Goal: Information Seeking & Learning: Learn about a topic

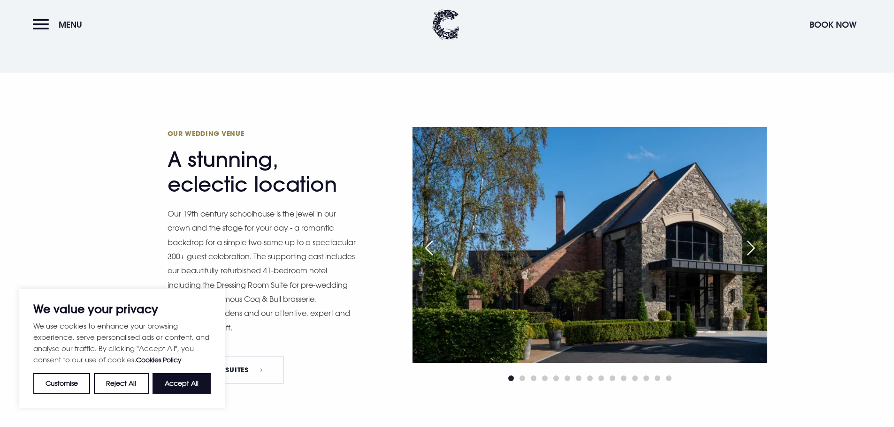
scroll to position [944, 0]
click at [750, 242] on div "Next slide" at bounding box center [750, 248] width 23 height 21
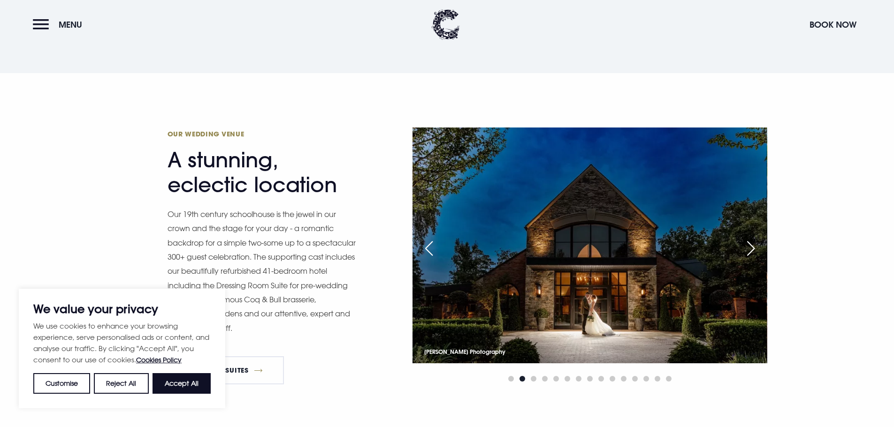
click at [750, 242] on div "Next slide" at bounding box center [750, 248] width 23 height 21
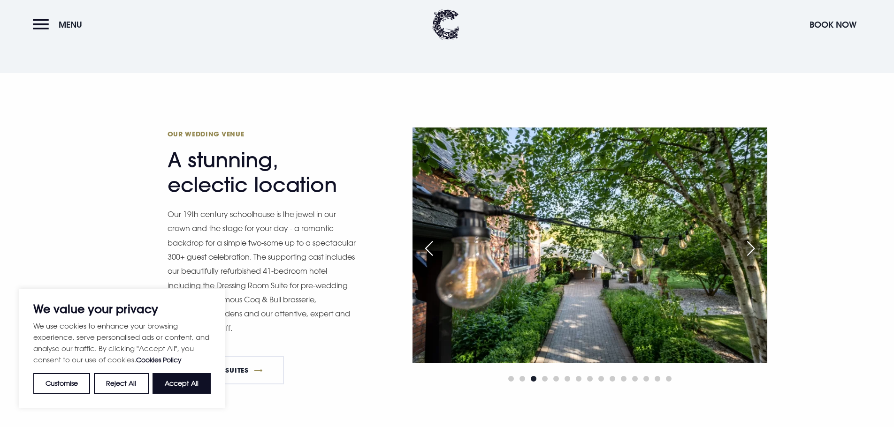
click at [750, 242] on div "Next slide" at bounding box center [750, 248] width 23 height 21
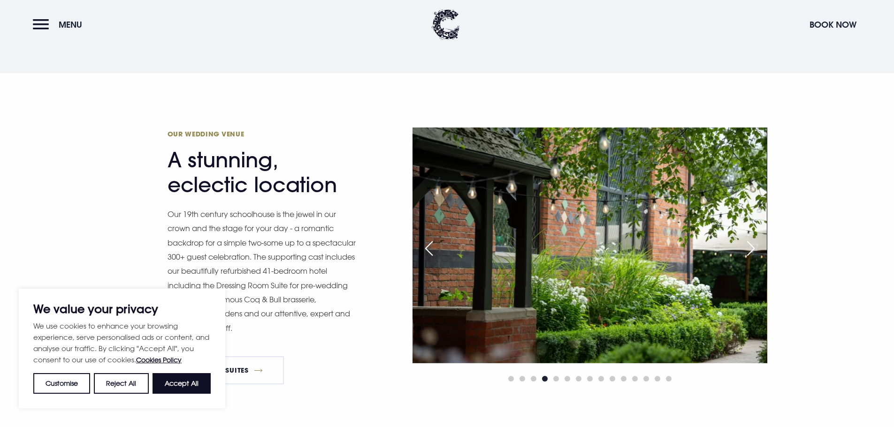
click at [750, 242] on div "Next slide" at bounding box center [750, 248] width 23 height 21
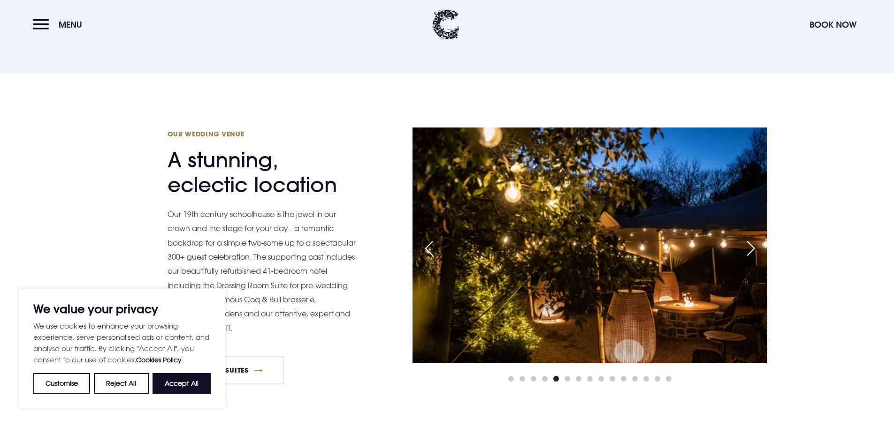
click at [752, 243] on div "Next slide" at bounding box center [750, 248] width 23 height 21
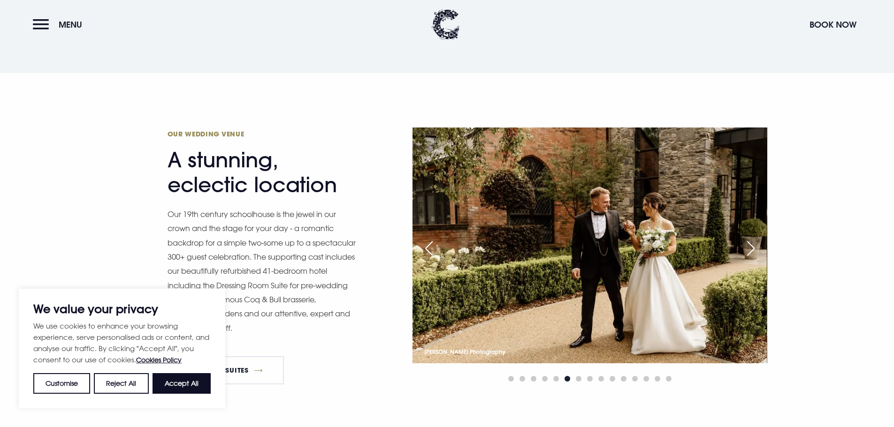
click at [752, 243] on div "Next slide" at bounding box center [750, 248] width 23 height 21
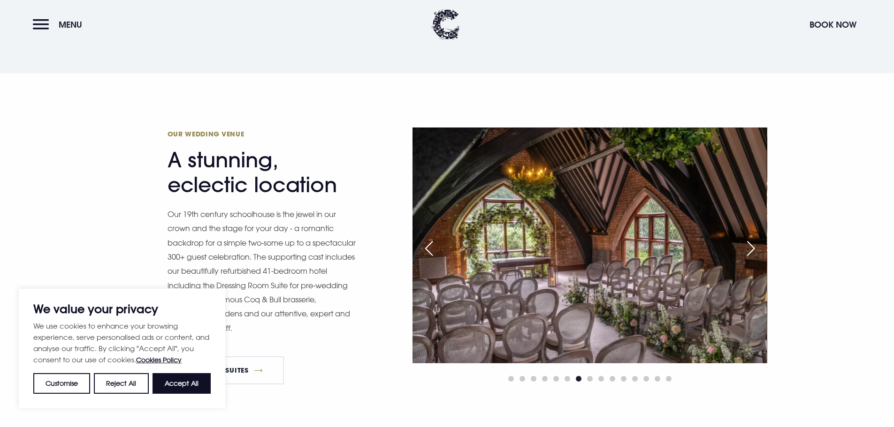
click at [752, 243] on div "Next slide" at bounding box center [750, 248] width 23 height 21
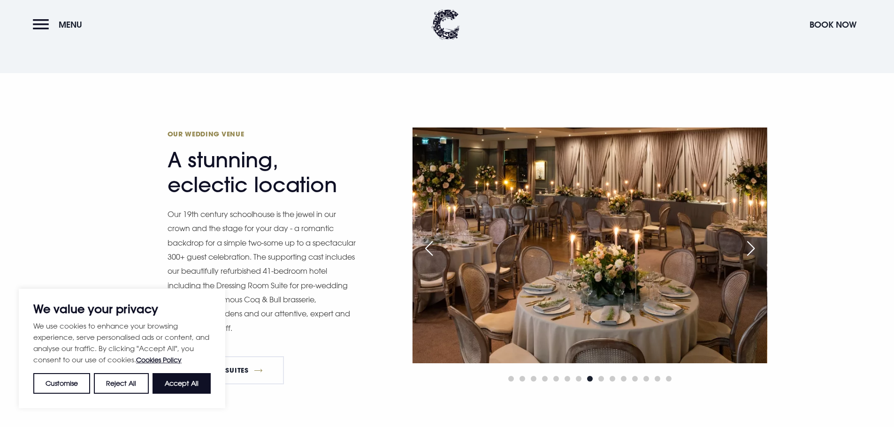
click at [425, 246] on div "Previous slide" at bounding box center [428, 248] width 23 height 21
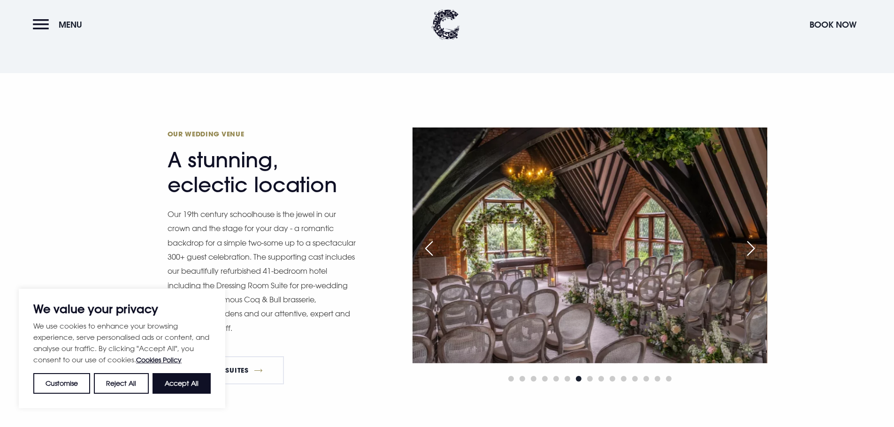
click at [753, 246] on div "Next slide" at bounding box center [750, 248] width 23 height 21
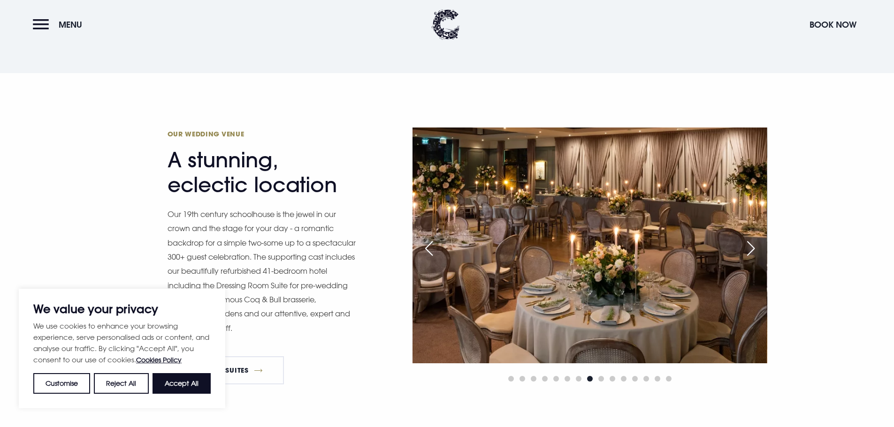
click at [753, 246] on div "Next slide" at bounding box center [750, 248] width 23 height 21
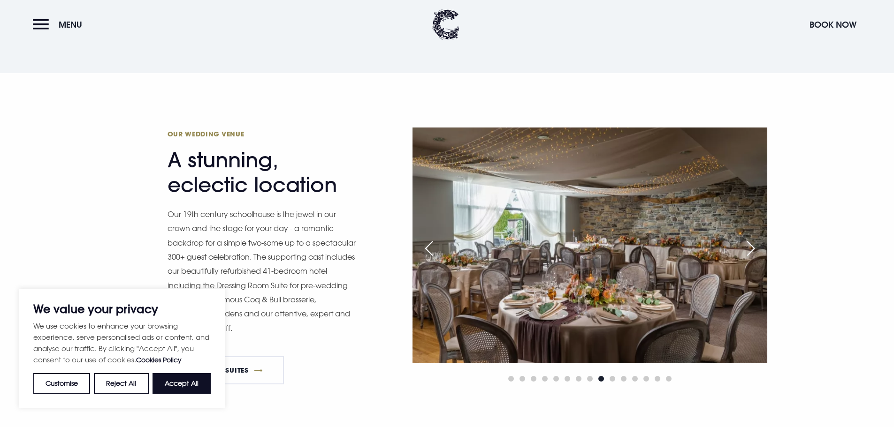
click at [753, 246] on div "Next slide" at bounding box center [750, 248] width 23 height 21
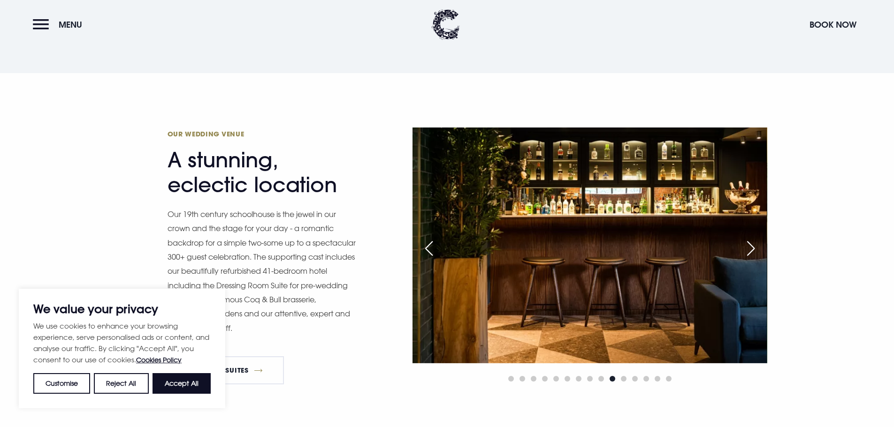
click at [753, 246] on div "Next slide" at bounding box center [750, 248] width 23 height 21
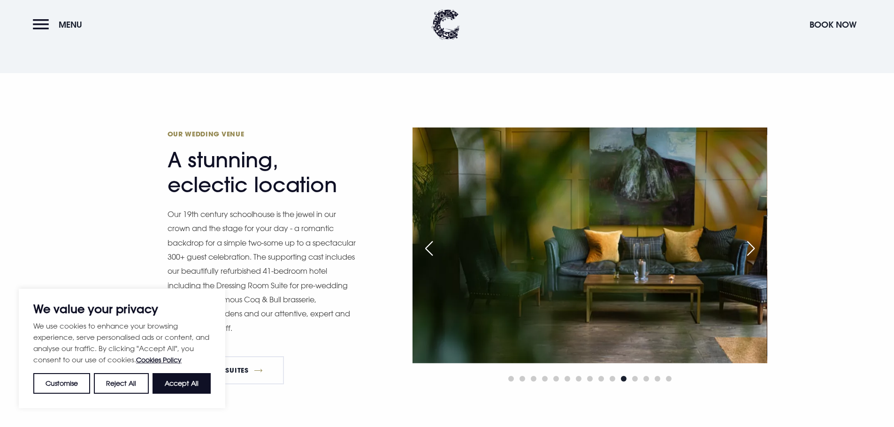
click at [753, 246] on div "Next slide" at bounding box center [750, 248] width 23 height 21
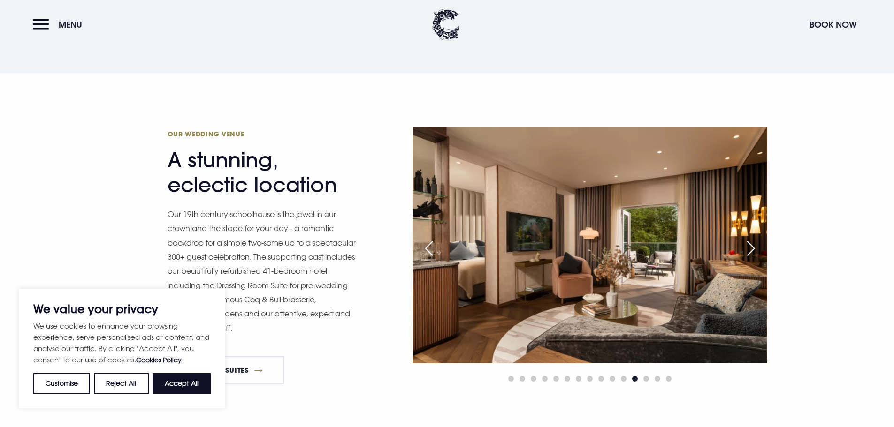
click at [753, 246] on div "Next slide" at bounding box center [750, 248] width 23 height 21
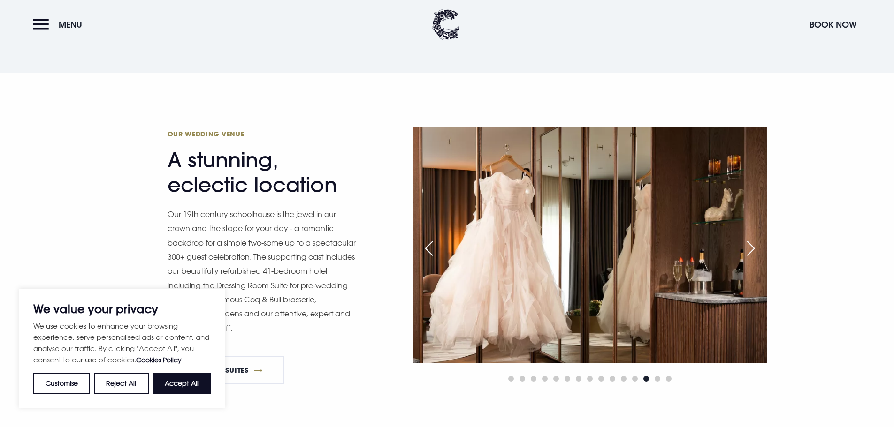
click at [753, 246] on div "Next slide" at bounding box center [750, 248] width 23 height 21
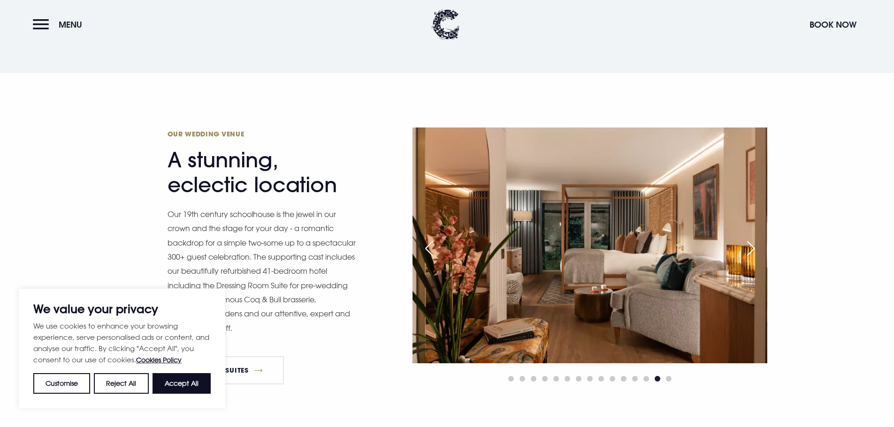
click at [753, 246] on div "Next slide" at bounding box center [750, 248] width 23 height 21
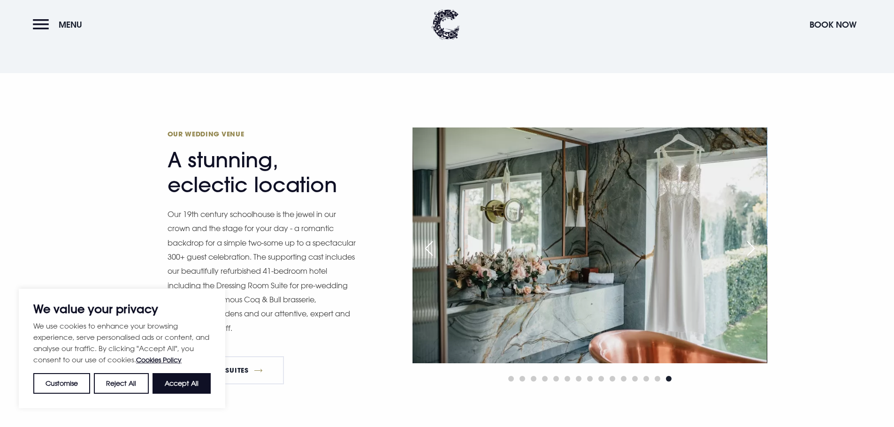
click at [753, 246] on div "Next slide" at bounding box center [750, 248] width 23 height 21
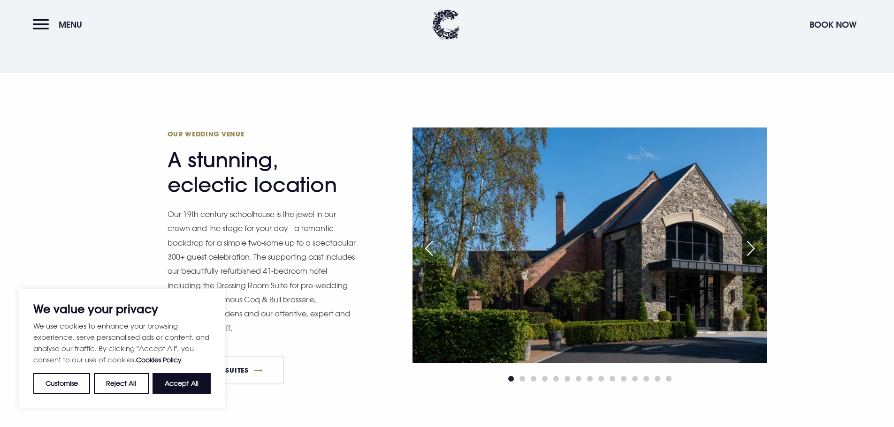
click at [753, 246] on div "Next slide" at bounding box center [750, 248] width 23 height 21
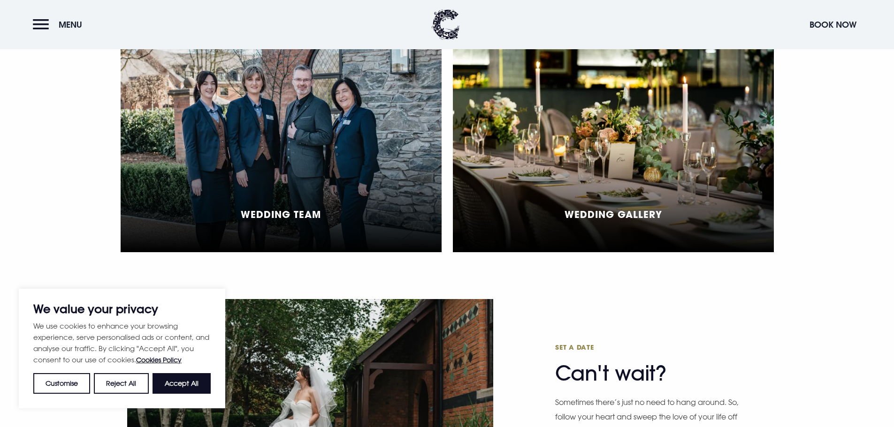
scroll to position [2520, 0]
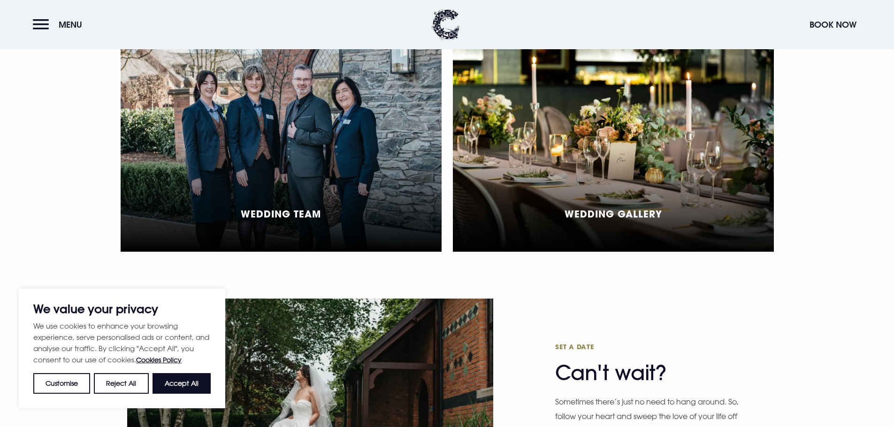
click at [564, 189] on div "Wedding Gallery" at bounding box center [613, 147] width 321 height 209
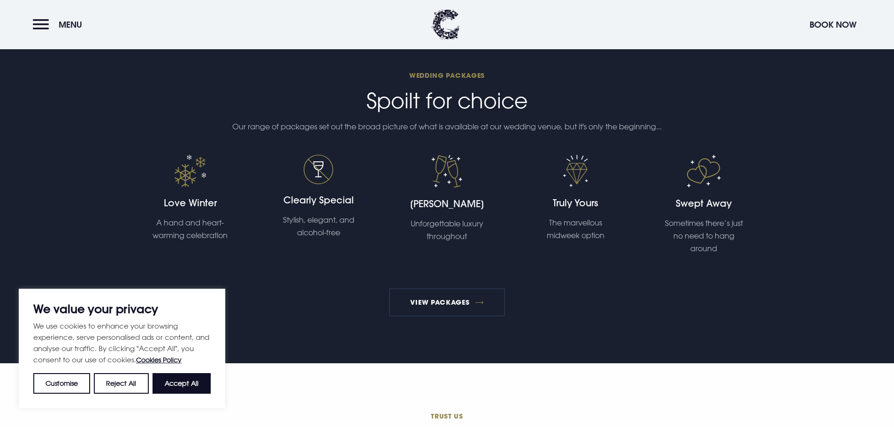
scroll to position [2053, 0]
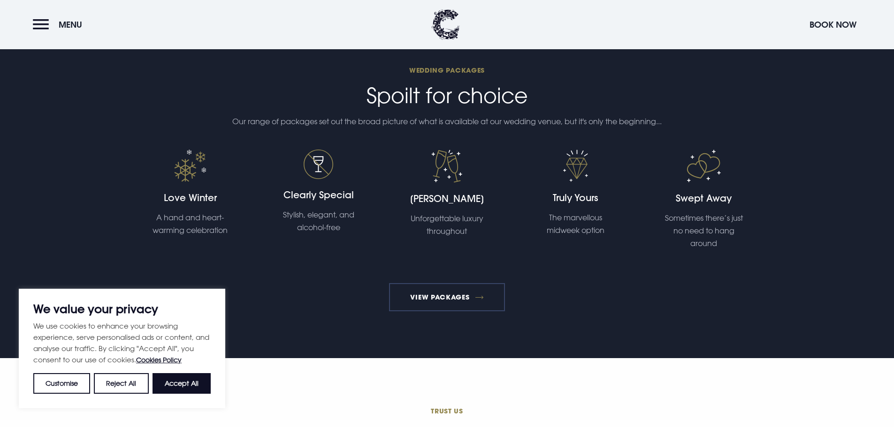
click at [432, 304] on link "View Packages" at bounding box center [447, 297] width 116 height 28
